Goal: Task Accomplishment & Management: Manage account settings

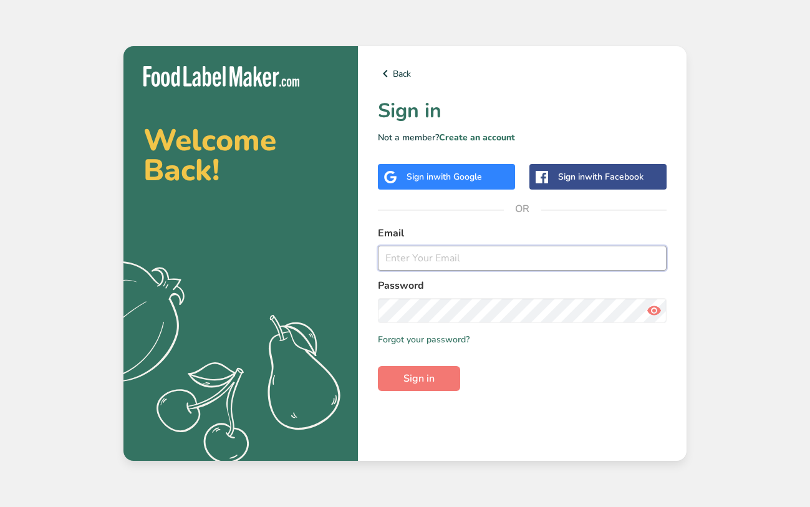
click at [472, 256] on input "email" at bounding box center [522, 258] width 289 height 25
type input "jessica@maryannsbaking.com"
click at [378, 366] on button "Sign in" at bounding box center [419, 378] width 82 height 25
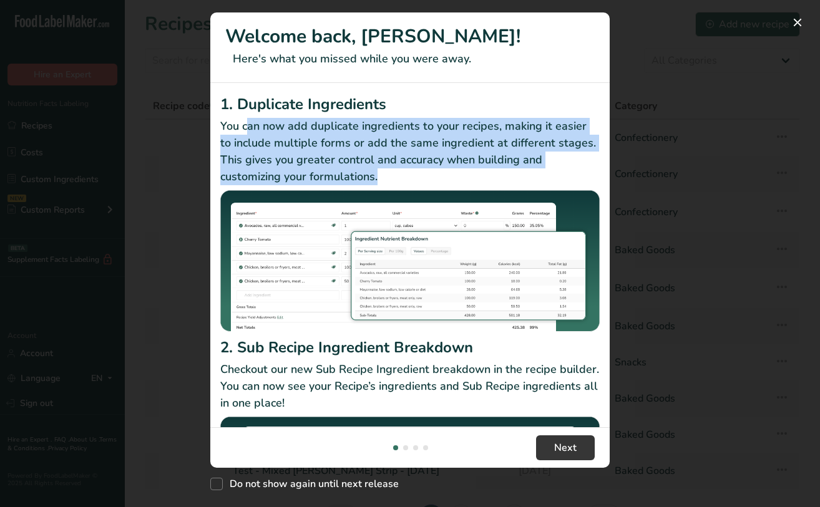
drag, startPoint x: 247, startPoint y: 124, endPoint x: 417, endPoint y: 172, distance: 177.1
click at [417, 172] on p "You can now add duplicate ingredients to your recipes, making it easier to incl…" at bounding box center [409, 151] width 379 height 67
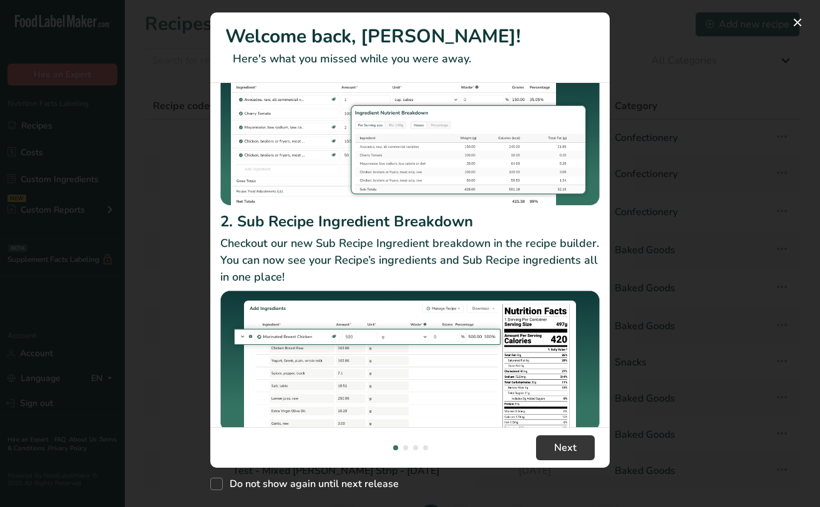
scroll to position [138, 0]
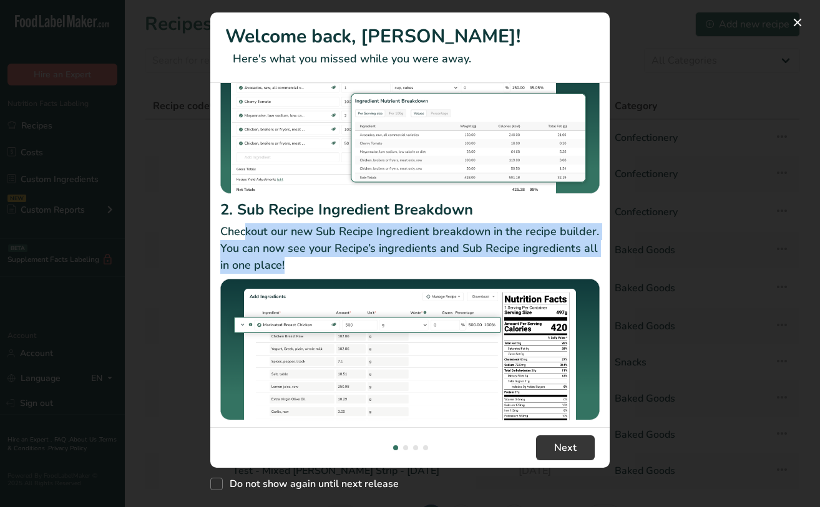
drag, startPoint x: 247, startPoint y: 225, endPoint x: 389, endPoint y: 258, distance: 145.4
click at [389, 258] on p "Checkout our new Sub Recipe Ingredient breakdown in the recipe builder. You can…" at bounding box center [409, 248] width 379 height 51
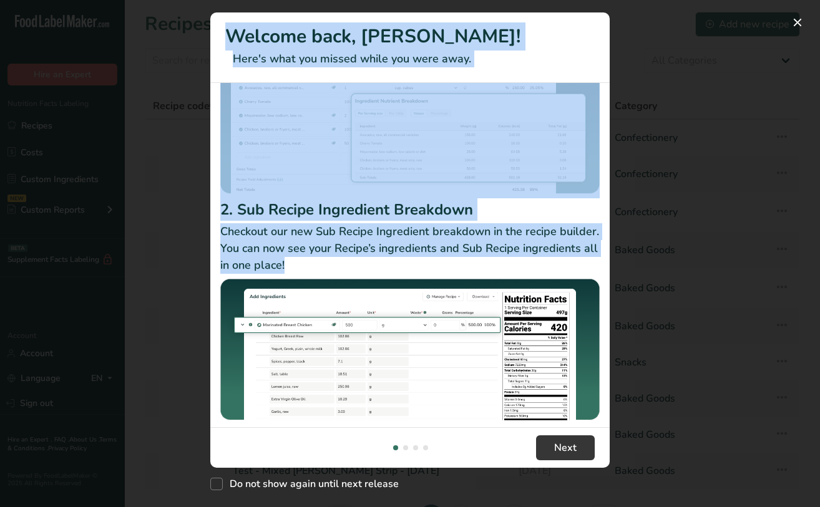
drag, startPoint x: 389, startPoint y: 258, endPoint x: 209, endPoint y: 221, distance: 183.4
click at [209, 221] on div "Welcome back, Jessica! Here's what you missed while you were away. 1. Duplicate…" at bounding box center [410, 253] width 820 height 507
click at [323, 237] on p "Checkout our new Sub Recipe Ingredient breakdown in the recipe builder. You can…" at bounding box center [409, 248] width 379 height 51
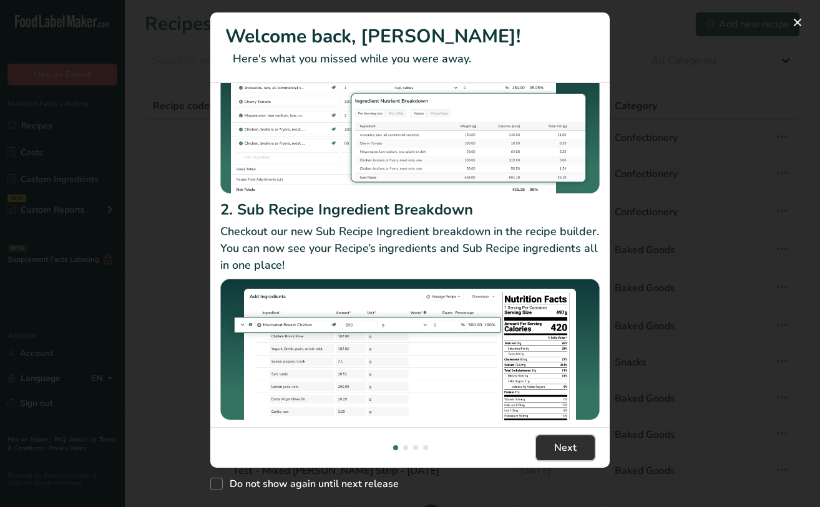
click at [575, 447] on span "Next" at bounding box center [565, 447] width 22 height 15
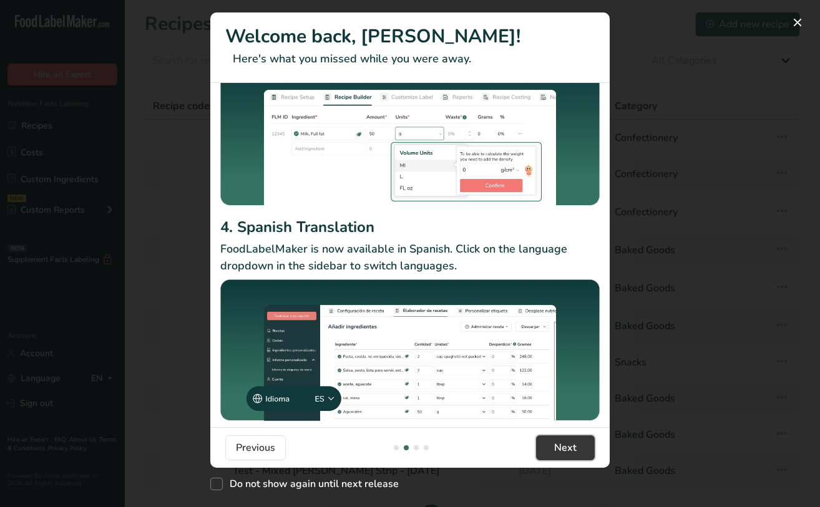
scroll to position [110, 0]
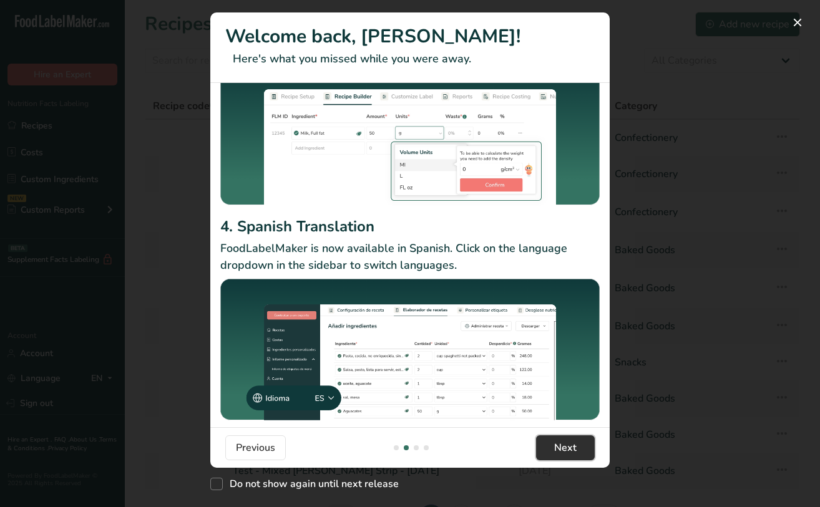
click at [560, 454] on span "Next" at bounding box center [565, 447] width 22 height 15
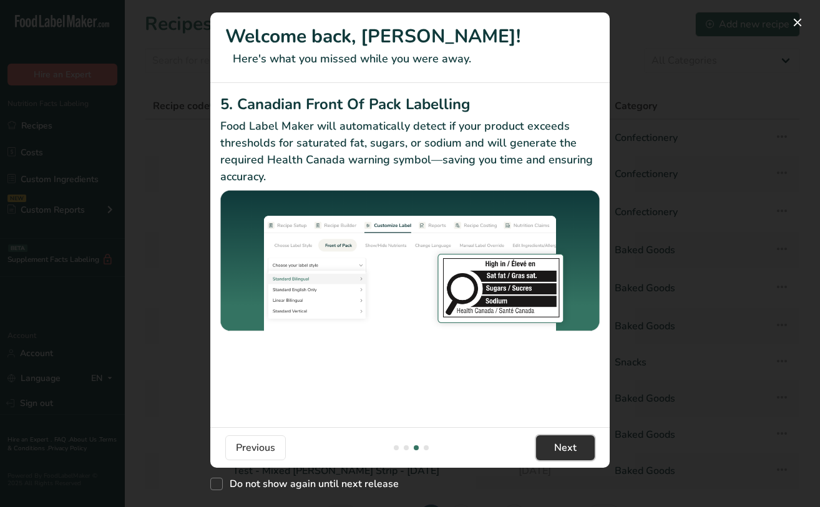
click at [560, 454] on span "Next" at bounding box center [565, 447] width 22 height 15
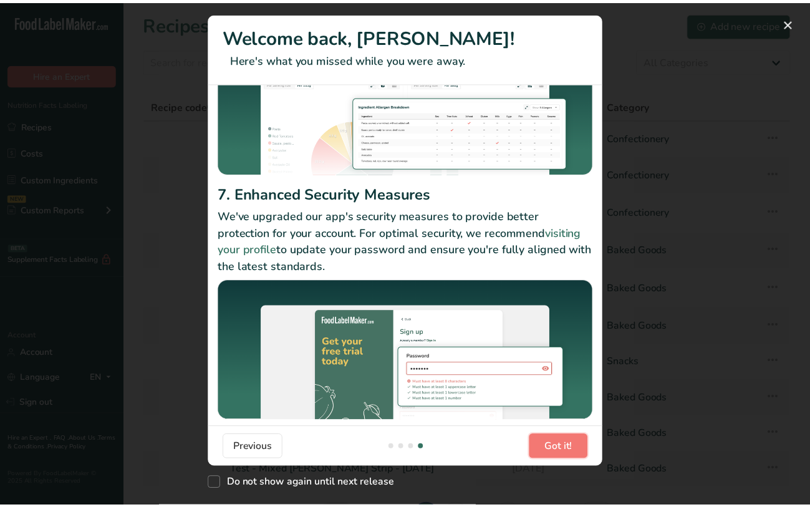
scroll to position [125, 0]
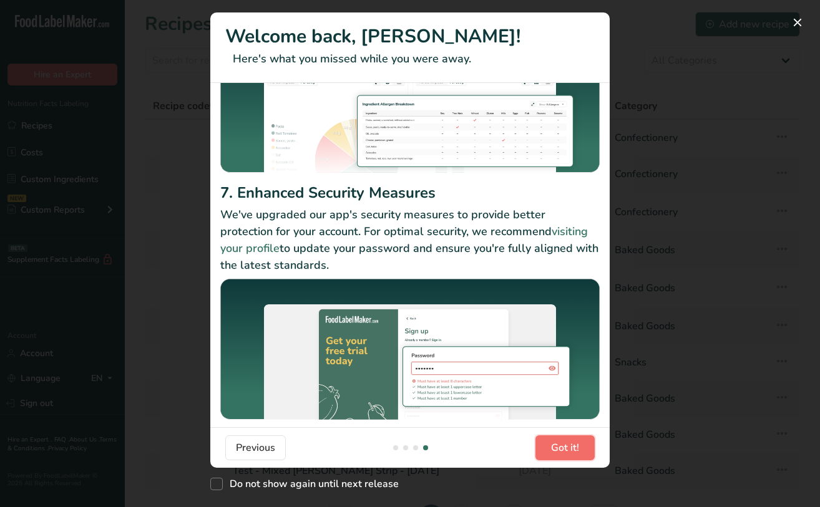
click at [576, 445] on span "Got it!" at bounding box center [565, 447] width 28 height 15
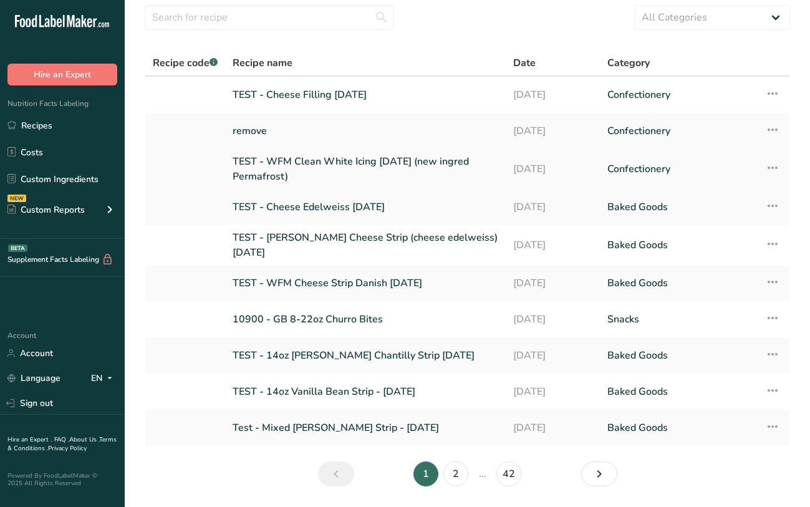
scroll to position [79, 0]
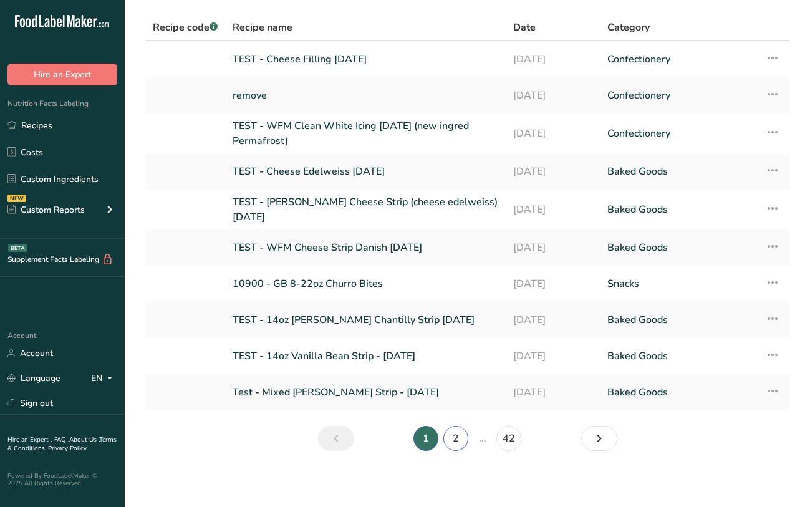
click at [466, 437] on link "2" at bounding box center [456, 438] width 25 height 25
